Goal: Information Seeking & Learning: Understand process/instructions

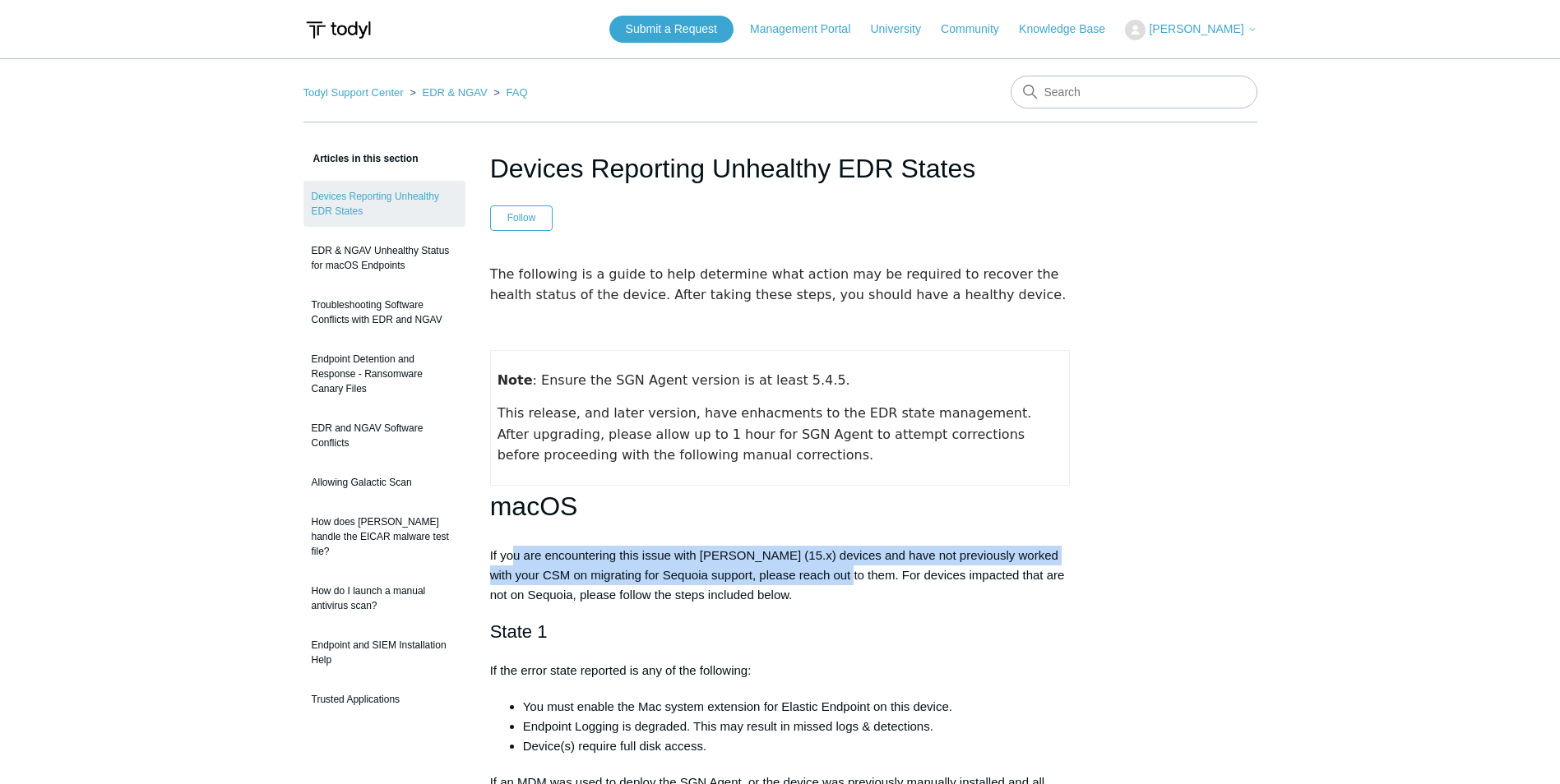
drag, startPoint x: 540, startPoint y: 559, endPoint x: 854, endPoint y: 580, distance: 314.7
click at [854, 580] on p "If you are encountering this issue with [PERSON_NAME] (15.x) devices and have n…" at bounding box center [780, 575] width 581 height 60
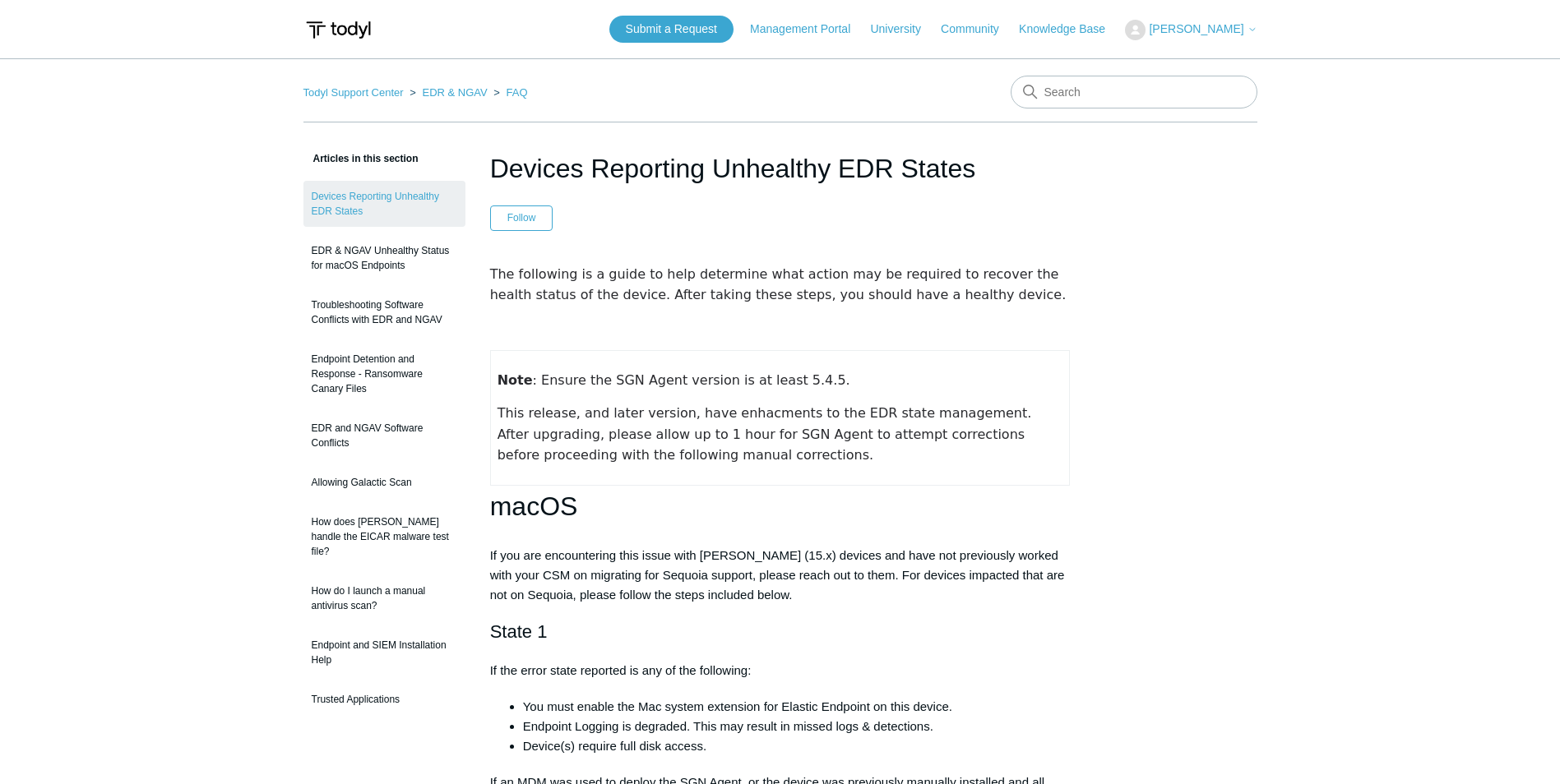
click at [853, 591] on p "If you are encountering this issue with [PERSON_NAME] (15.x) devices and have n…" at bounding box center [780, 575] width 581 height 60
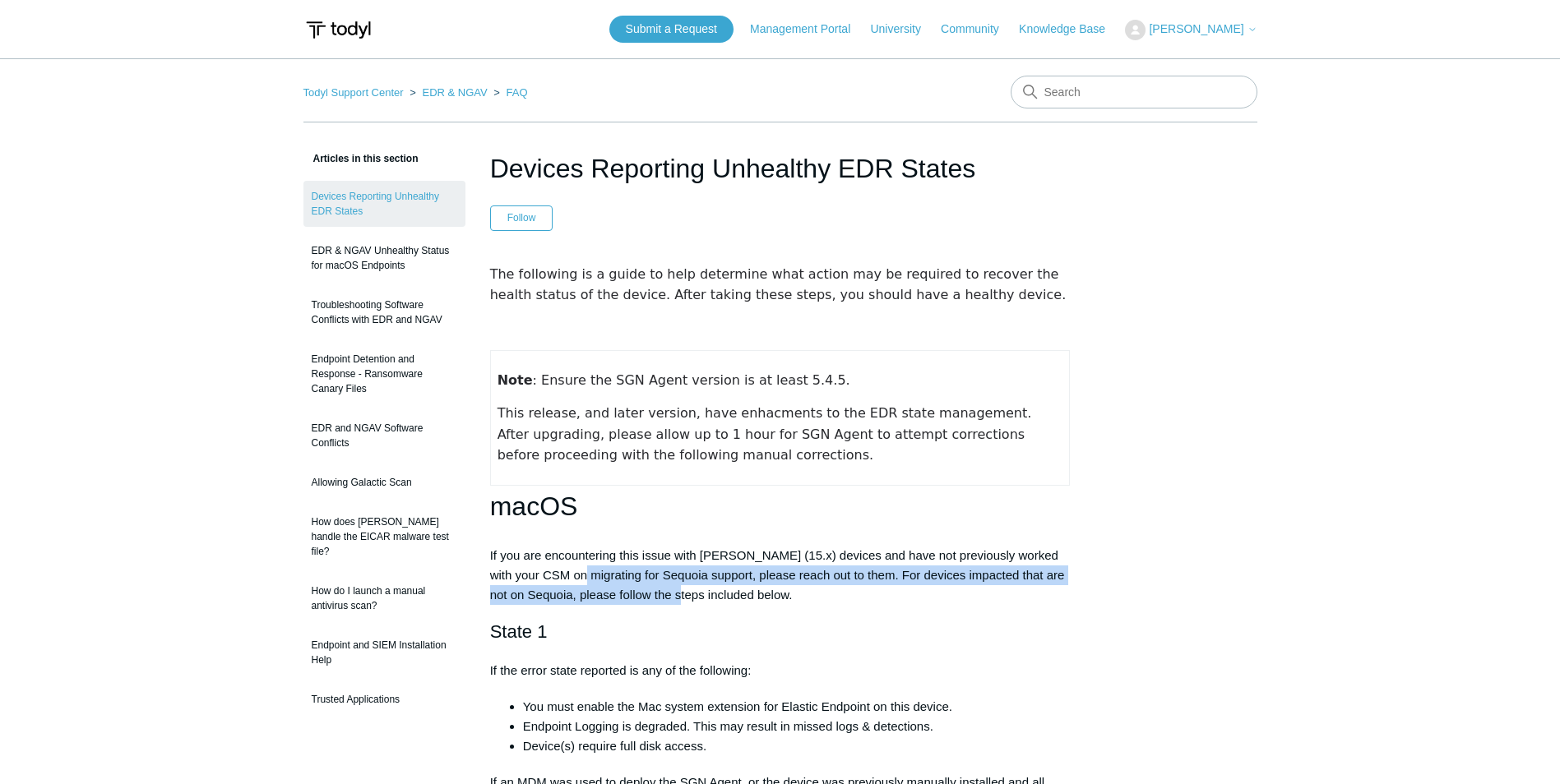
drag, startPoint x: 617, startPoint y: 589, endPoint x: 745, endPoint y: 588, distance: 128.0
click at [692, 598] on p "If you are encountering this issue with [PERSON_NAME] (15.x) devices and have n…" at bounding box center [780, 575] width 581 height 60
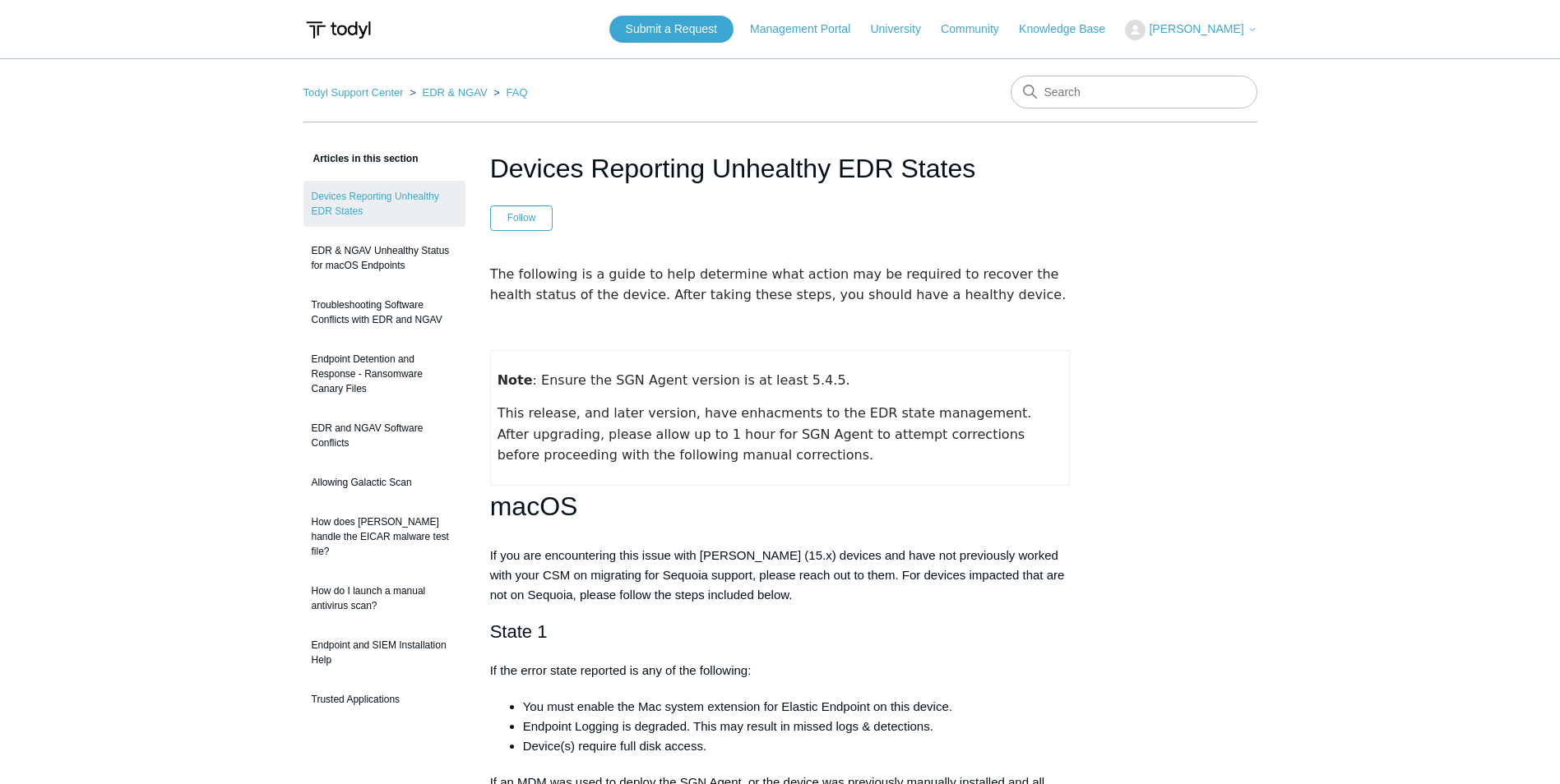
click at [859, 591] on p "If you are encountering this issue with [PERSON_NAME] (15.x) devices and have n…" at bounding box center [780, 575] width 581 height 60
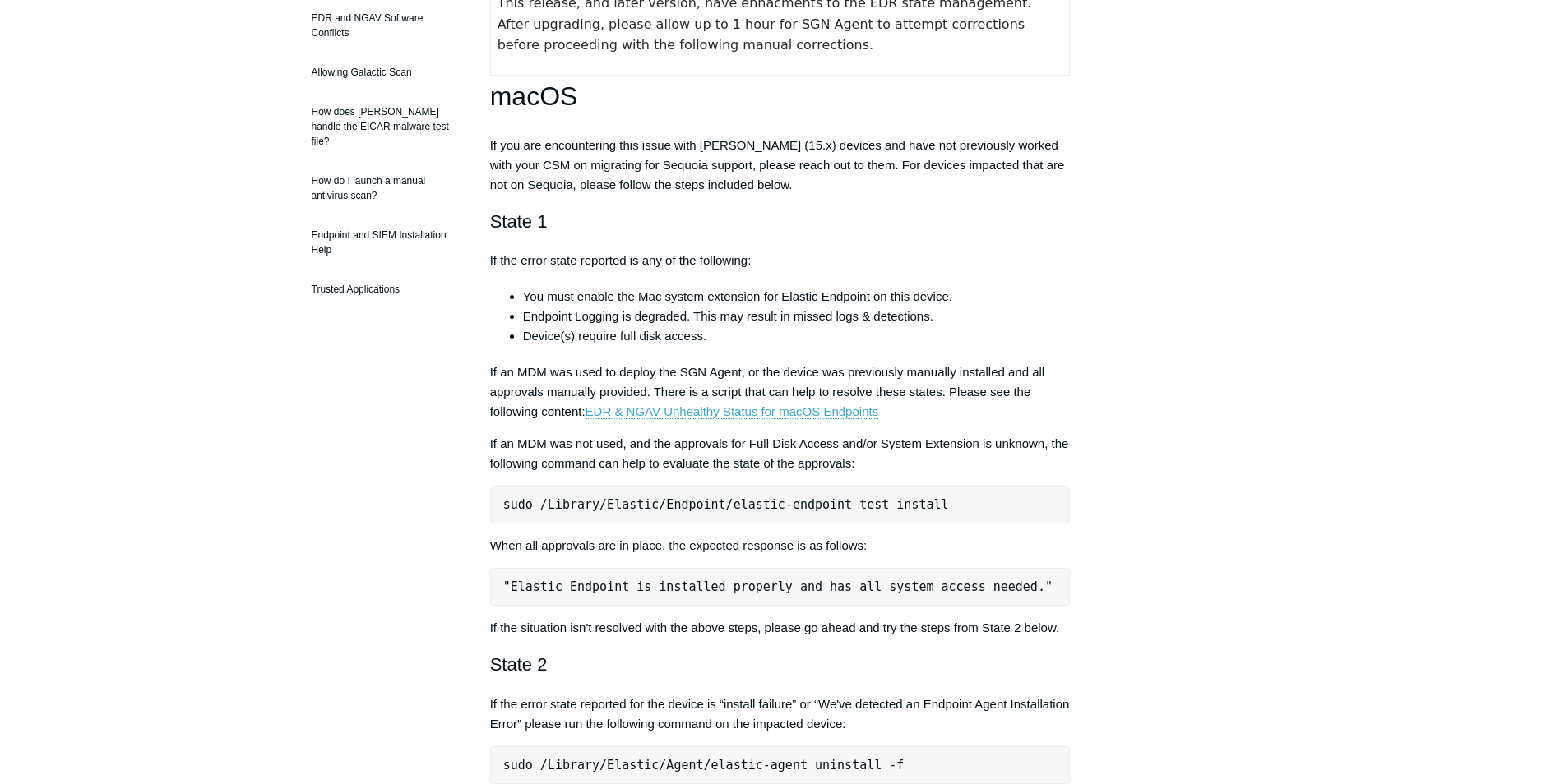
scroll to position [411, 0]
drag, startPoint x: 494, startPoint y: 625, endPoint x: 648, endPoint y: 638, distance: 154.5
click at [648, 636] on p "If the situation isn't resolved with the above steps, please go ahead and try t…" at bounding box center [780, 627] width 581 height 20
click at [706, 553] on p "When all approvals are in place, the expected response is as follows:" at bounding box center [780, 545] width 581 height 20
drag, startPoint x: 928, startPoint y: 507, endPoint x: 496, endPoint y: 506, distance: 432.0
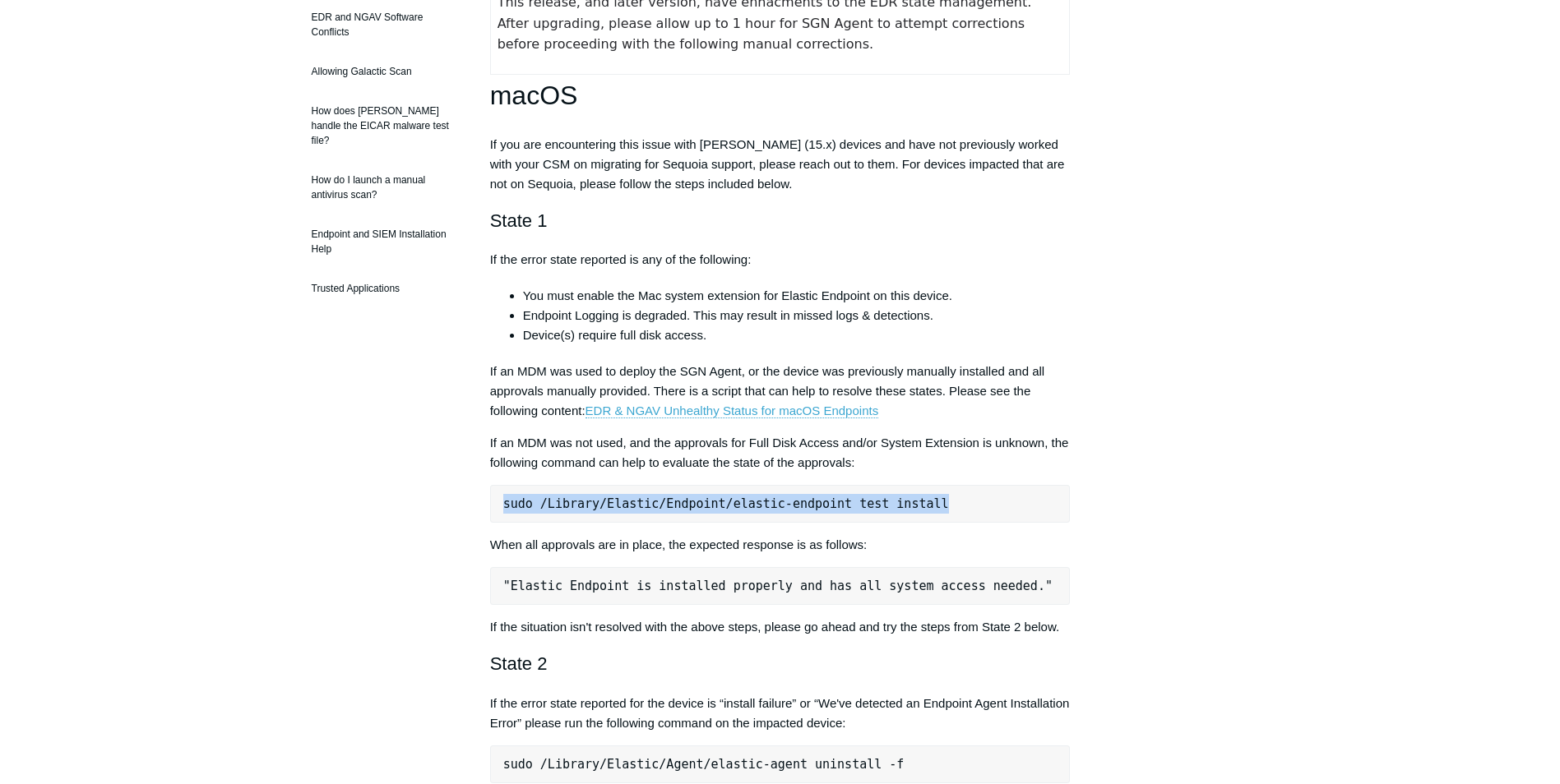
click at [496, 506] on pre "sudo /Library/Elastic/Endpoint/elastic-endpoint test install" at bounding box center [780, 503] width 581 height 38
copy pre "sudo /Library/Elastic/Endpoint/elastic-endpoint test install"
